Goal: Information Seeking & Learning: Understand process/instructions

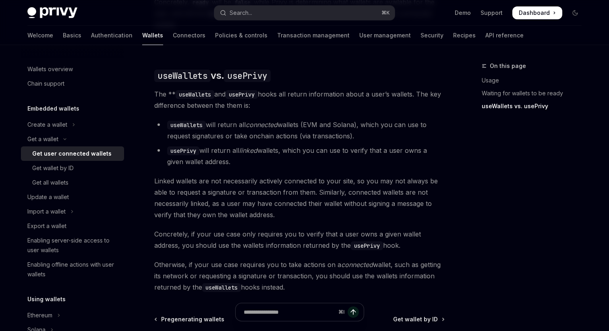
click at [268, 89] on span "The ** useWallets and usePrivy hooks all return information about a user’s wall…" at bounding box center [299, 100] width 290 height 23
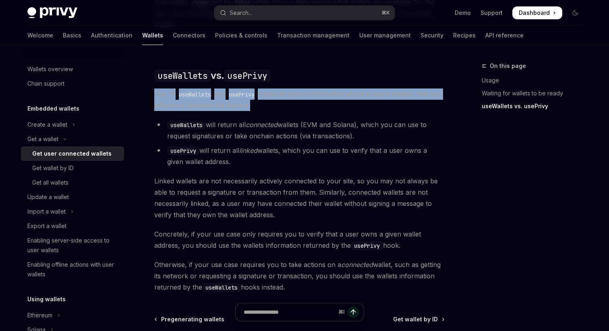
click at [268, 89] on span "The ** useWallets and usePrivy hooks all return information about a user’s wall…" at bounding box center [299, 100] width 290 height 23
drag, startPoint x: 220, startPoint y: 118, endPoint x: 371, endPoint y: 130, distance: 151.8
click at [371, 130] on li "useWallets will return all connected wallets (EVM and Solana), which you can us…" at bounding box center [299, 130] width 290 height 23
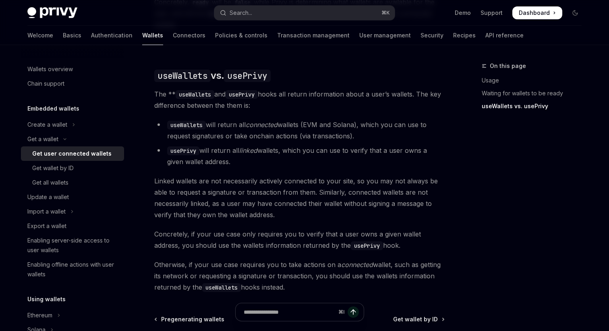
drag, startPoint x: 380, startPoint y: 130, endPoint x: 367, endPoint y: 101, distance: 31.5
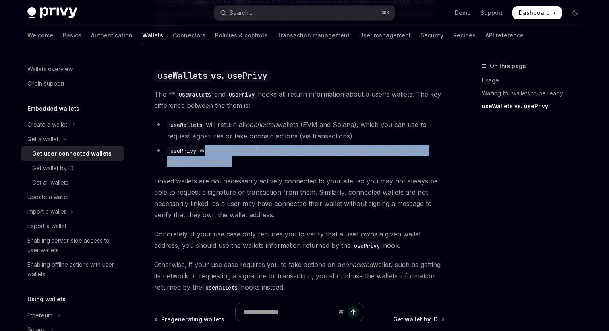
drag, startPoint x: 204, startPoint y: 139, endPoint x: 256, endPoint y: 166, distance: 59.0
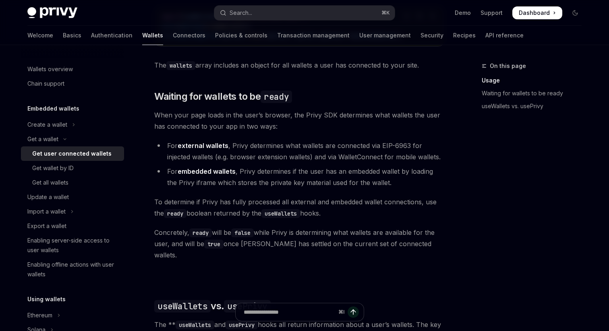
scroll to position [429, 0]
click at [288, 153] on li "For external wallets , Privy determines what wallets are connected via EIP-6963…" at bounding box center [299, 151] width 290 height 23
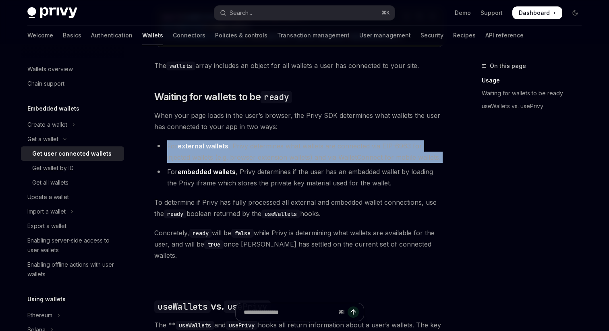
click at [288, 153] on li "For external wallets , Privy determines what wallets are connected via EIP-6963…" at bounding box center [299, 151] width 290 height 23
drag, startPoint x: 239, startPoint y: 175, endPoint x: 333, endPoint y: 222, distance: 105.5
click at [333, 222] on div "Ethereum Solana To access connected wallets with the React SDK, use the wallets…" at bounding box center [299, 205] width 290 height 638
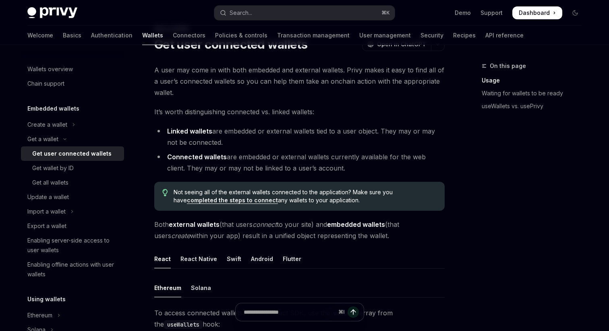
scroll to position [35, 0]
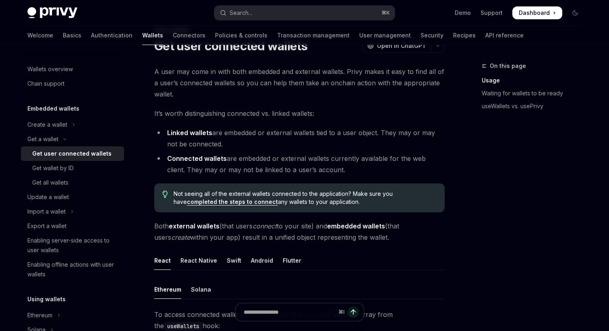
drag, startPoint x: 225, startPoint y: 157, endPoint x: 321, endPoint y: 168, distance: 97.2
click at [321, 168] on li "Connected wallets are embedded or external wallets currently available for the …" at bounding box center [299, 164] width 290 height 23
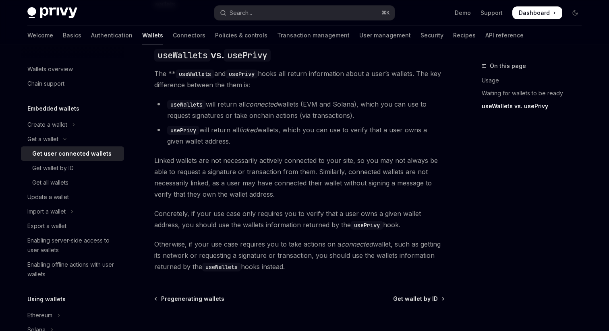
drag, startPoint x: 213, startPoint y: 96, endPoint x: 352, endPoint y: 106, distance: 138.8
click at [352, 106] on li "useWallets will return all connected wallets (EVM and Solana), which you can us…" at bounding box center [299, 110] width 290 height 23
click at [357, 106] on li "useWallets will return all connected wallets (EVM and Solana), which you can us…" at bounding box center [299, 110] width 290 height 23
drag, startPoint x: 365, startPoint y: 107, endPoint x: 278, endPoint y: 87, distance: 88.8
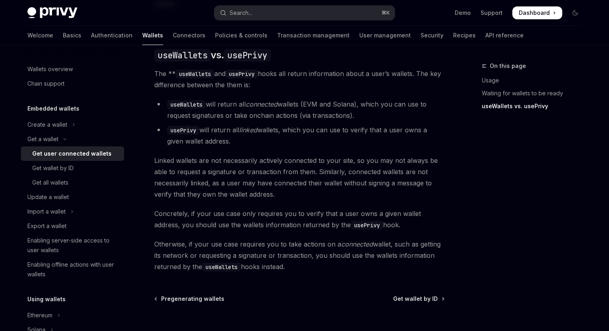
click at [263, 125] on li "usePrivy will return all linked wallets, which you can use to verify that a use…" at bounding box center [299, 135] width 290 height 23
click at [351, 221] on code "usePrivy" at bounding box center [367, 225] width 32 height 9
copy code "usePrivy"
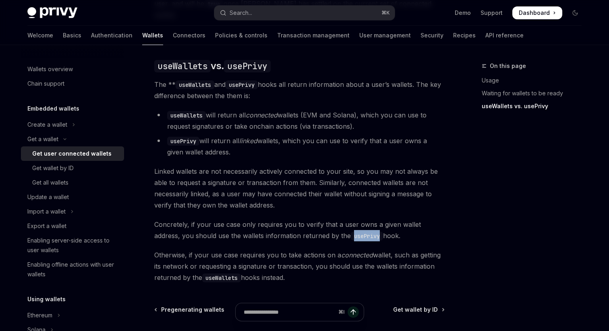
scroll to position [670, 0]
click at [336, 275] on span "Otherwise, if your use case requires you to take actions on a connected wallet,…" at bounding box center [299, 267] width 290 height 34
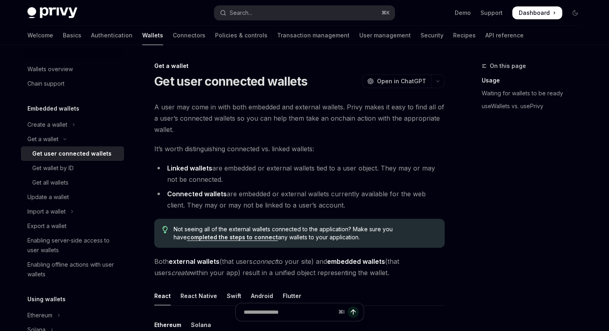
scroll to position [563, 0]
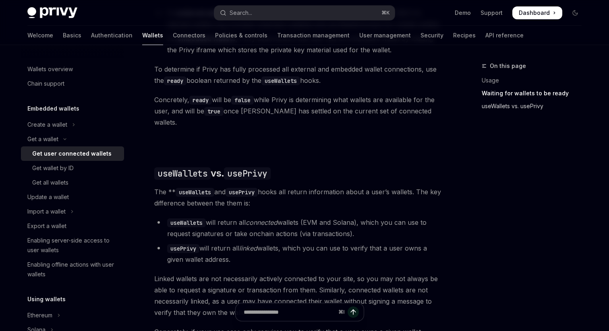
click at [495, 108] on link "useWallets vs. usePrivy" at bounding box center [534, 106] width 106 height 13
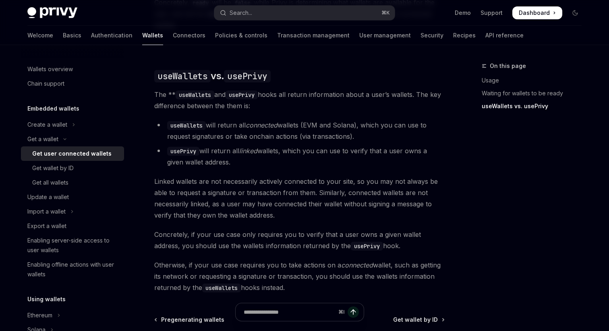
scroll to position [660, 0]
click at [192, 121] on code "useWallets" at bounding box center [186, 125] width 39 height 9
copy code "useWallets"
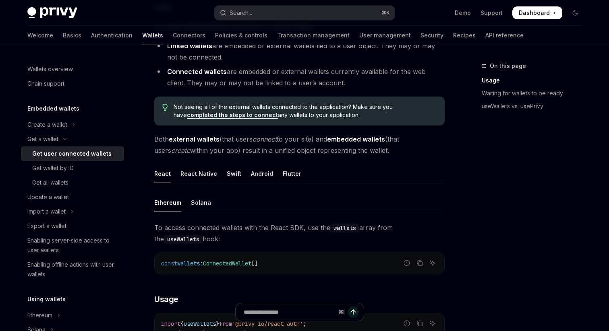
scroll to position [118, 0]
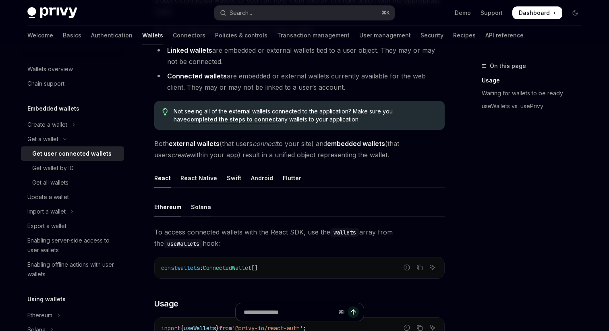
click at [199, 209] on div "Solana" at bounding box center [201, 207] width 20 height 19
click at [154, 204] on div "Ethereum" at bounding box center [167, 207] width 27 height 19
click at [186, 174] on div "React Native" at bounding box center [198, 178] width 37 height 19
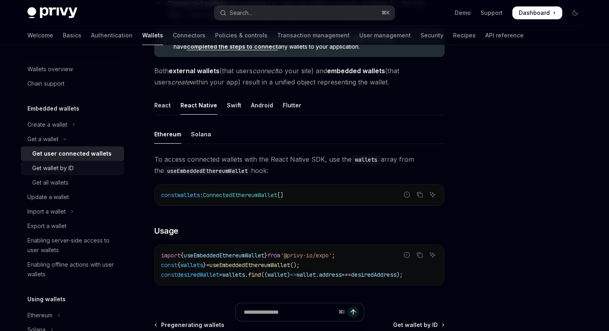
scroll to position [187, 0]
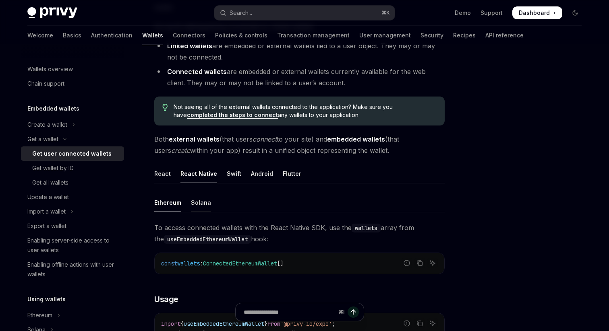
click at [196, 201] on div "Solana" at bounding box center [201, 202] width 20 height 19
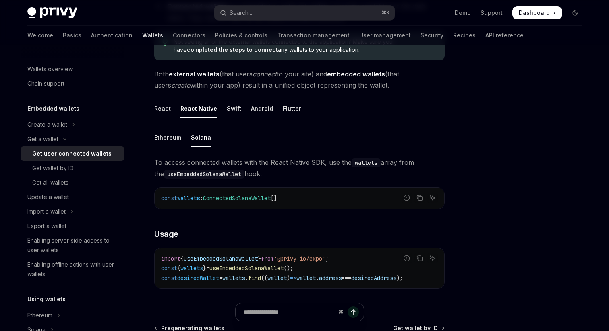
scroll to position [182, 0]
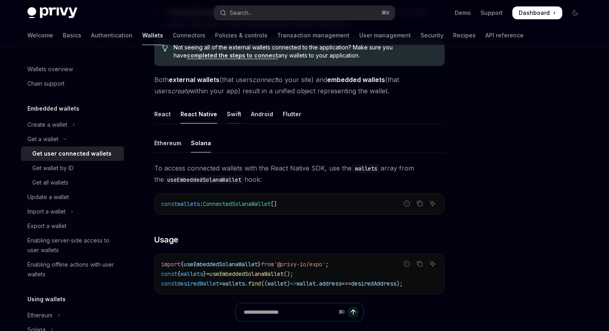
click at [231, 116] on div "Swift" at bounding box center [234, 114] width 14 height 19
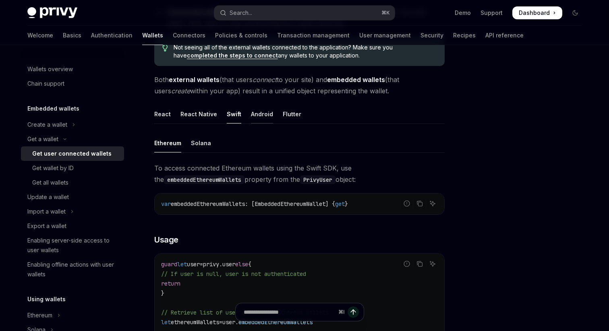
click at [267, 119] on div "Android" at bounding box center [262, 114] width 22 height 19
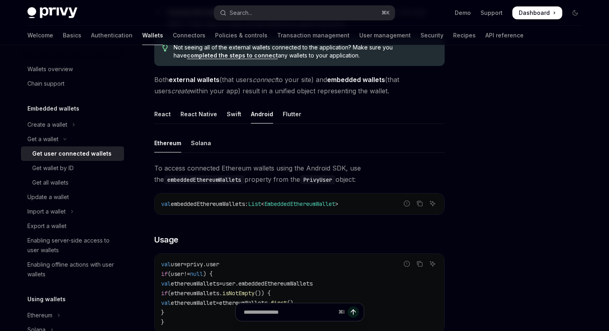
click at [310, 126] on div "React React Native Swift Android Flutter Ethereum Solana To access connected Et…" at bounding box center [299, 242] width 290 height 275
click at [163, 118] on div "React" at bounding box center [162, 114] width 17 height 19
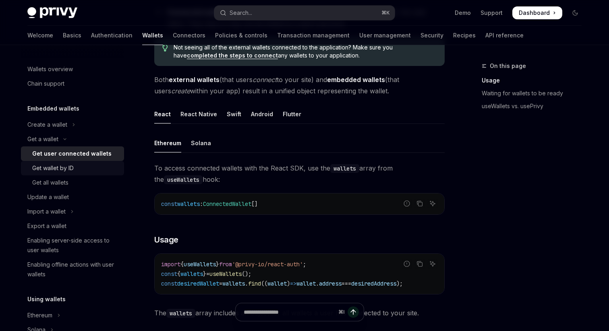
click at [62, 172] on div "Get wallet by ID" at bounding box center [52, 168] width 41 height 10
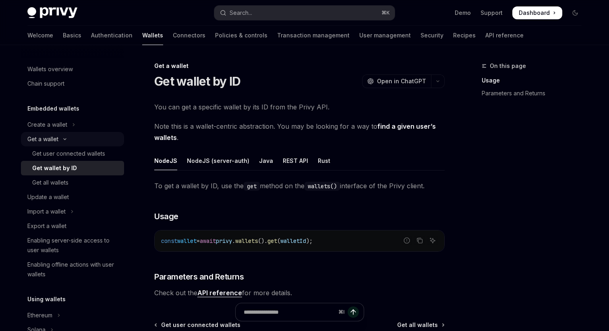
click at [65, 136] on button "Get a wallet" at bounding box center [72, 139] width 103 height 14
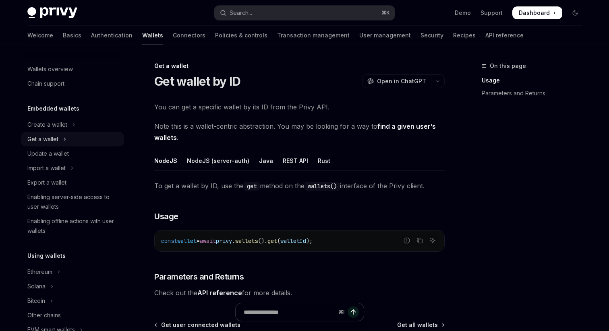
click at [65, 136] on icon "Toggle Get a wallet section" at bounding box center [64, 139] width 3 height 10
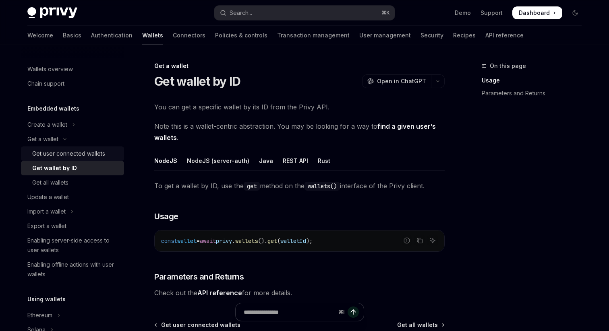
click at [61, 151] on div "Get user connected wallets" at bounding box center [68, 154] width 73 height 10
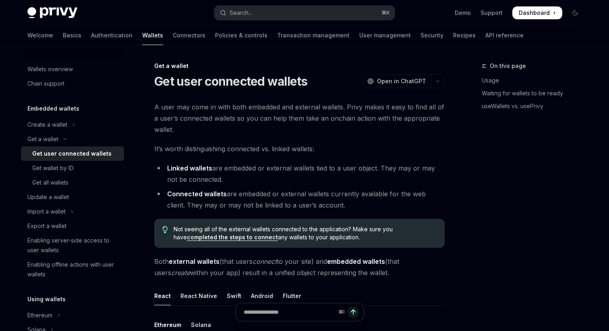
type textarea "*"
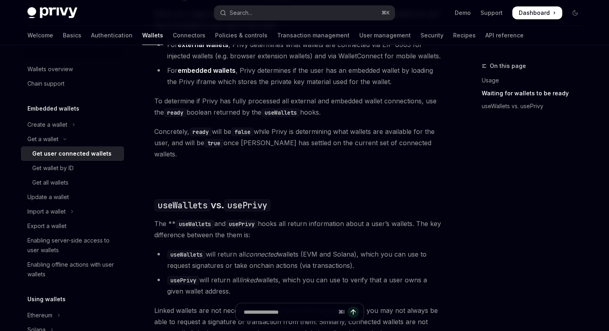
scroll to position [532, 0]
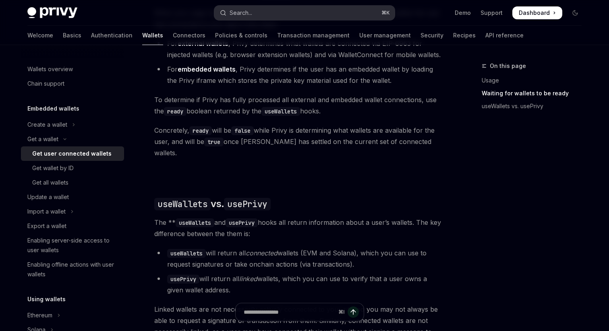
click at [250, 17] on button "Search... ⌘ K" at bounding box center [304, 13] width 180 height 14
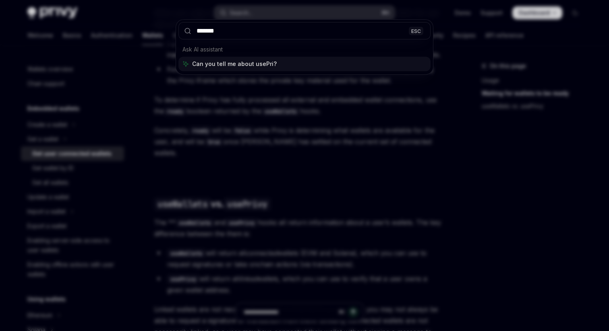
type input "********"
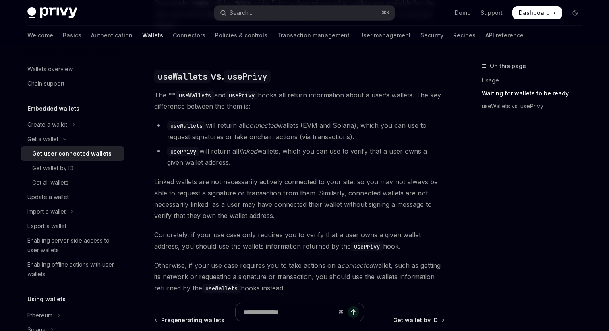
scroll to position [660, 0]
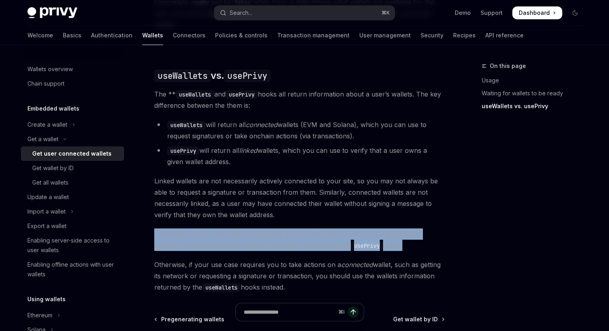
drag, startPoint x: 383, startPoint y: 243, endPoint x: 382, endPoint y: 212, distance: 31.8
click at [382, 212] on span "Linked wallets are not necessarily actively connected to your site, so you may …" at bounding box center [299, 197] width 290 height 45
drag, startPoint x: 382, startPoint y: 212, endPoint x: 376, endPoint y: 149, distance: 63.4
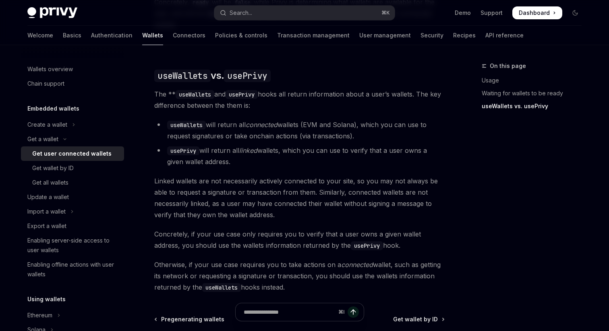
click at [376, 149] on li "usePrivy will return all linked wallets, which you can use to verify that a use…" at bounding box center [299, 156] width 290 height 23
drag, startPoint x: 368, startPoint y: 153, endPoint x: 374, endPoint y: 107, distance: 45.9
click at [357, 71] on h2 "​ useWallets vs. usePrivy" at bounding box center [299, 75] width 290 height 13
drag, startPoint x: 357, startPoint y: 71, endPoint x: 363, endPoint y: 157, distance: 86.3
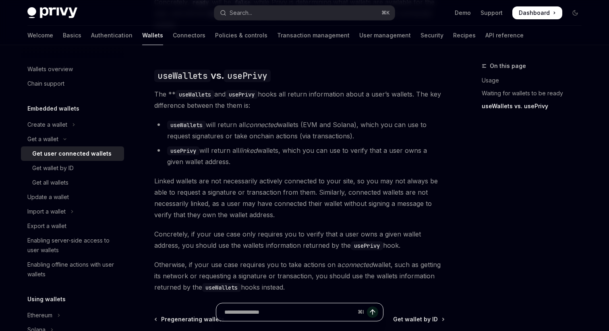
click at [326, 315] on input "Ask a question..." at bounding box center [289, 312] width 130 height 18
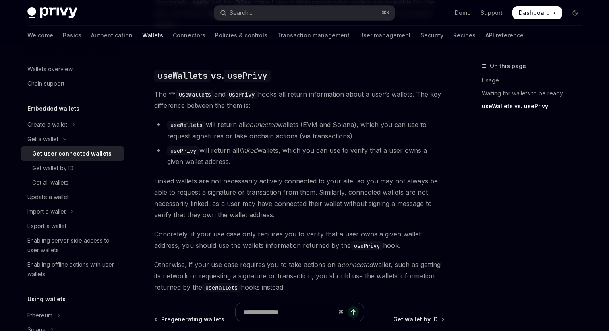
click at [355, 281] on span "Otherwise, if your use case requires you to take actions on a connected wallet,…" at bounding box center [299, 276] width 290 height 34
drag, startPoint x: 373, startPoint y: 281, endPoint x: 388, endPoint y: 68, distance: 213.4
click at [359, 203] on span "Linked wallets are not necessarily actively connected to your site, so you may …" at bounding box center [299, 197] width 290 height 45
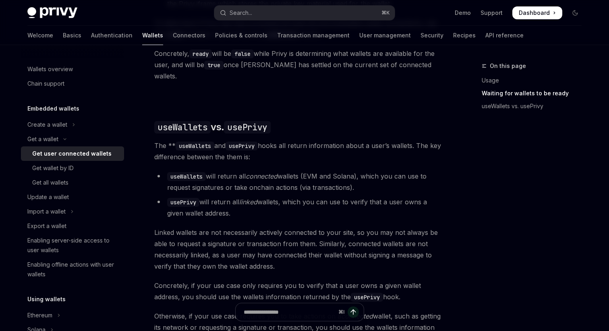
scroll to position [608, 0]
click at [485, 31] on link "API reference" at bounding box center [504, 35] width 38 height 19
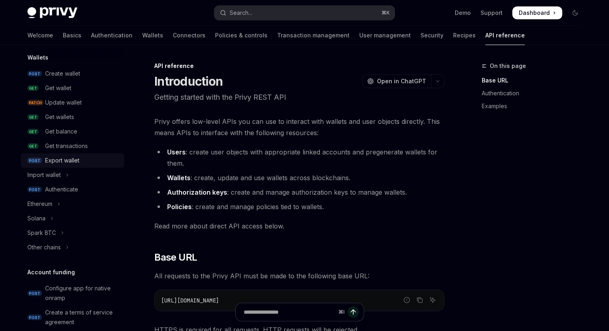
scroll to position [77, 0]
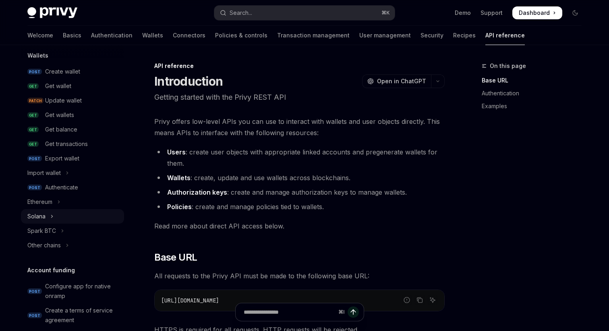
click at [47, 210] on button "Solana" at bounding box center [72, 216] width 103 height 14
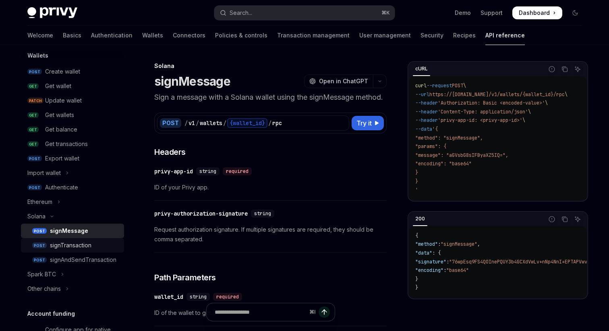
click at [74, 249] on div "signTransaction" at bounding box center [70, 246] width 41 height 10
type textarea "*"
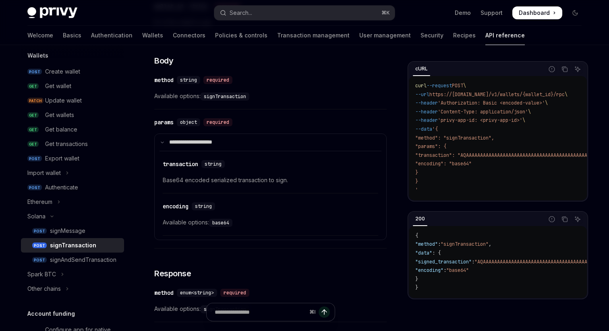
scroll to position [305, 0]
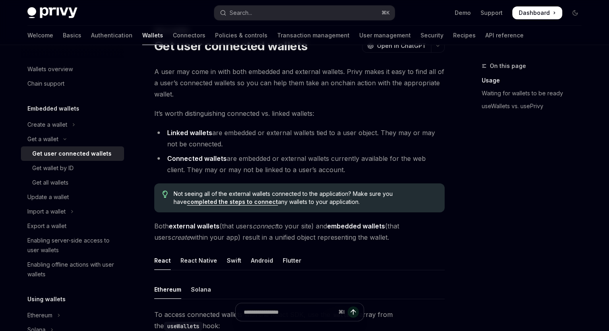
scroll to position [0, 14]
click at [355, 150] on ul "Linked wallets are embedded or external wallets tied to a user object. They may…" at bounding box center [299, 151] width 290 height 48
